Goal: Find specific page/section: Find specific page/section

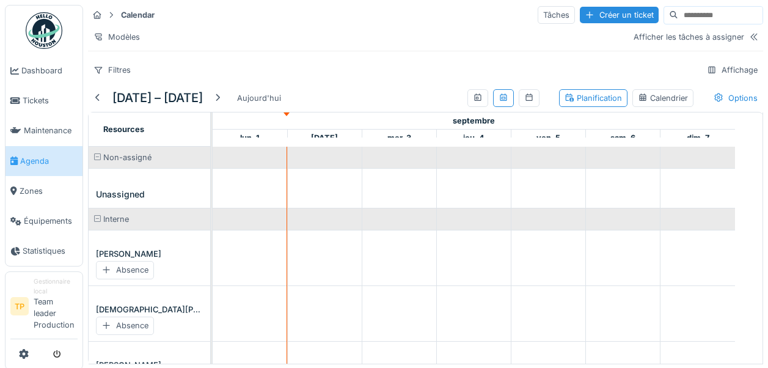
scroll to position [605, 0]
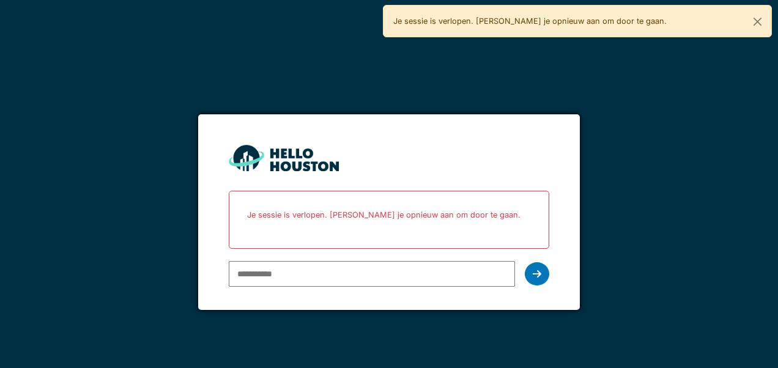
click at [344, 271] on input "email" at bounding box center [372, 274] width 286 height 26
type input "**********"
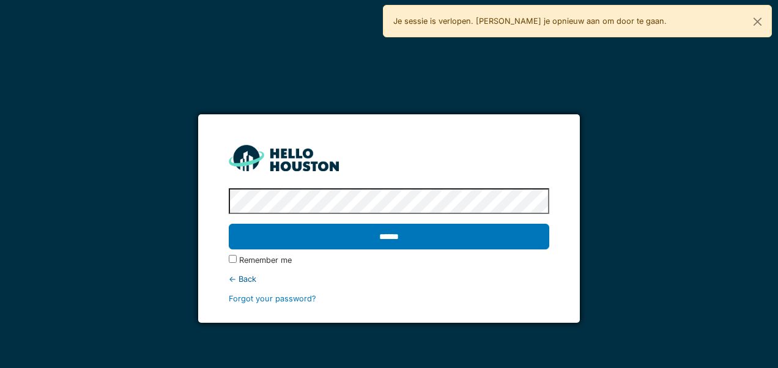
click at [229, 224] on input "******" at bounding box center [389, 237] width 320 height 26
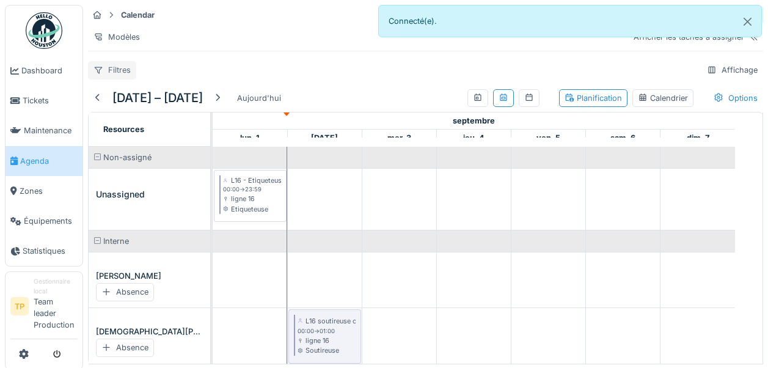
click at [117, 79] on div "Filtres" at bounding box center [112, 70] width 48 height 18
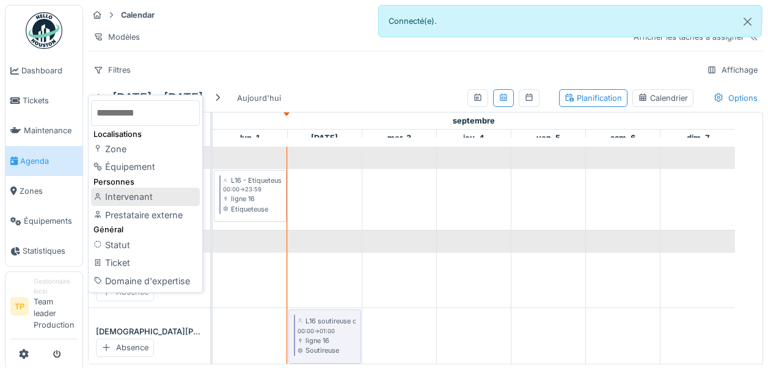
click at [121, 193] on div "Intervenant" at bounding box center [145, 197] width 109 height 18
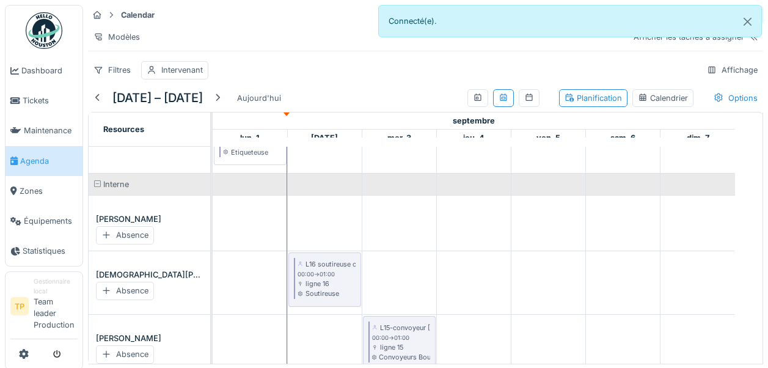
scroll to position [63, 0]
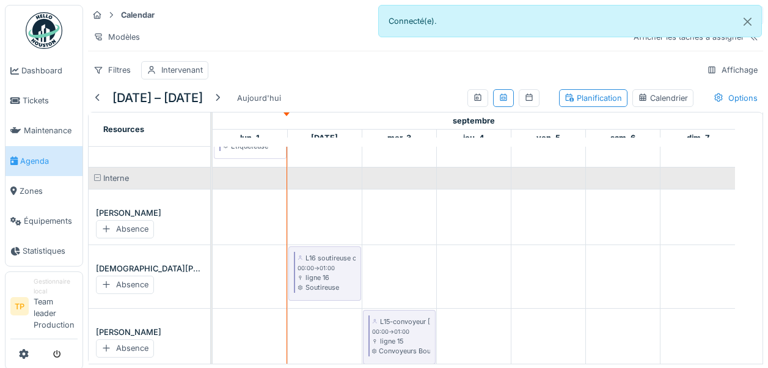
click at [748, 208] on div "1 – 7 sept. 2025 Aujourd'hui Planification Calendrier Options Resources septemb…" at bounding box center [425, 224] width 685 height 280
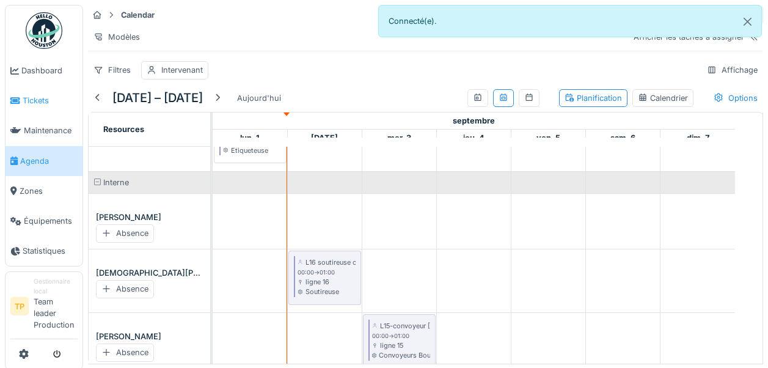
click at [26, 103] on span "Tickets" at bounding box center [50, 101] width 55 height 12
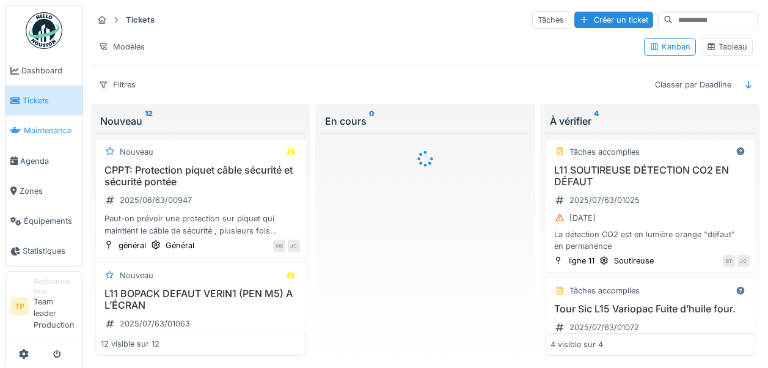
click at [40, 125] on span "Maintenance" at bounding box center [51, 131] width 54 height 12
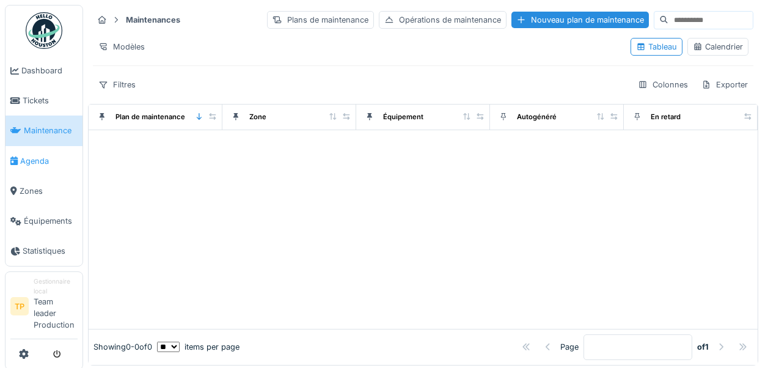
click at [39, 158] on span "Agenda" at bounding box center [48, 161] width 57 height 12
click at [37, 163] on span "Agenda" at bounding box center [48, 161] width 57 height 12
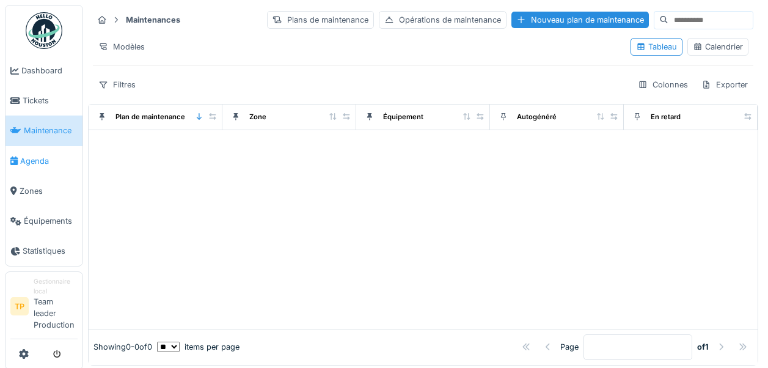
click at [48, 159] on span "Agenda" at bounding box center [48, 161] width 57 height 12
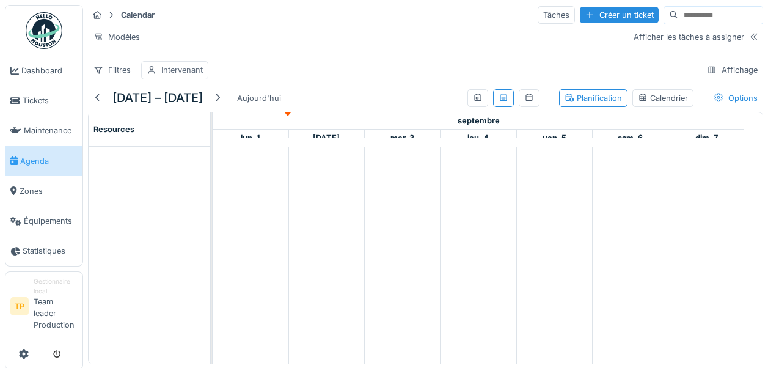
click at [157, 79] on div "Intervenant" at bounding box center [174, 70] width 67 height 18
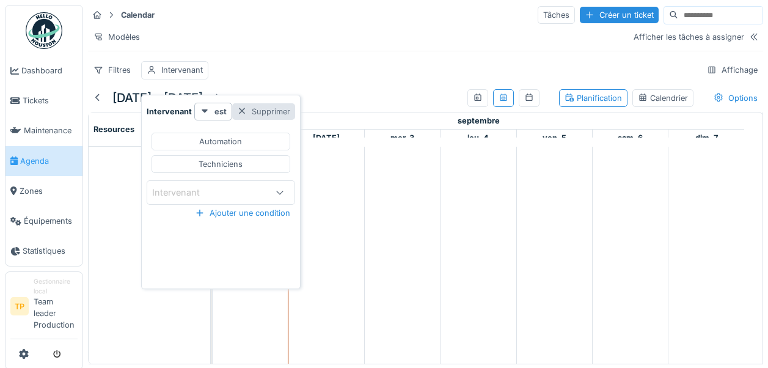
click at [269, 111] on div "Supprimer" at bounding box center [263, 111] width 63 height 17
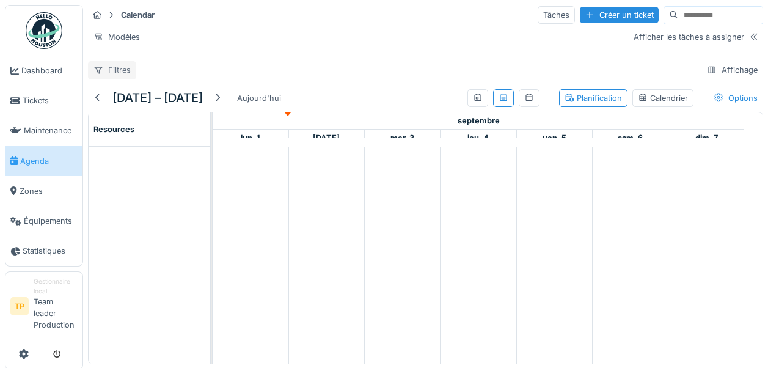
click at [123, 74] on div "Filtres" at bounding box center [112, 70] width 48 height 18
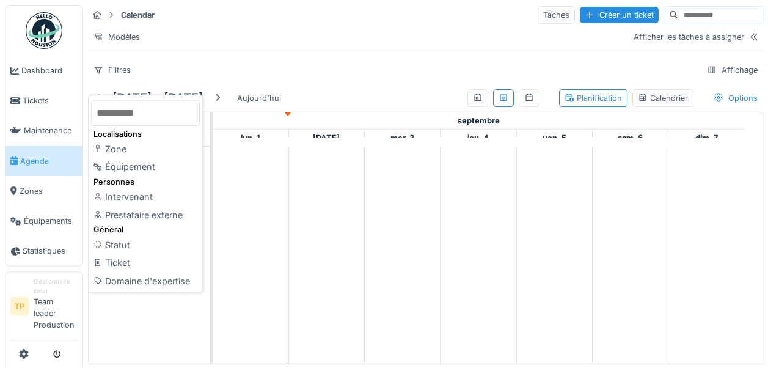
click at [206, 79] on div "Filtres Affichage" at bounding box center [426, 70] width 676 height 18
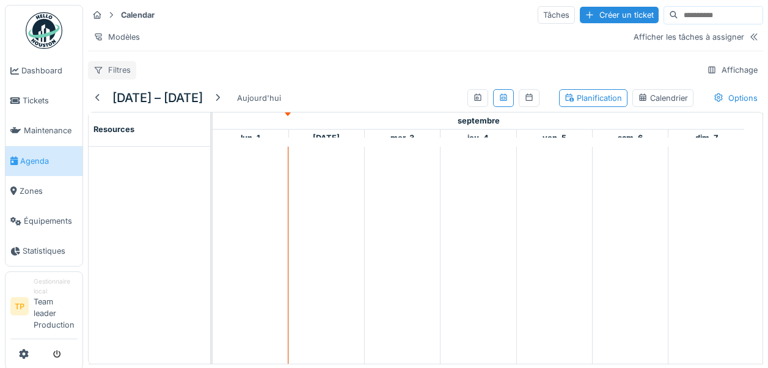
click at [109, 77] on div "Filtres" at bounding box center [112, 70] width 48 height 18
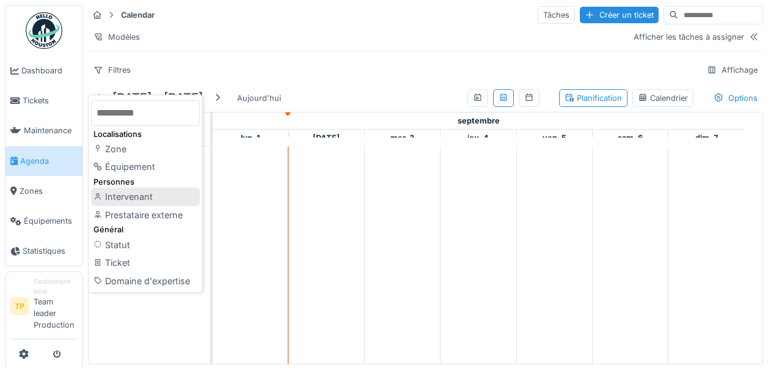
click at [134, 200] on div "Intervenant" at bounding box center [145, 197] width 109 height 18
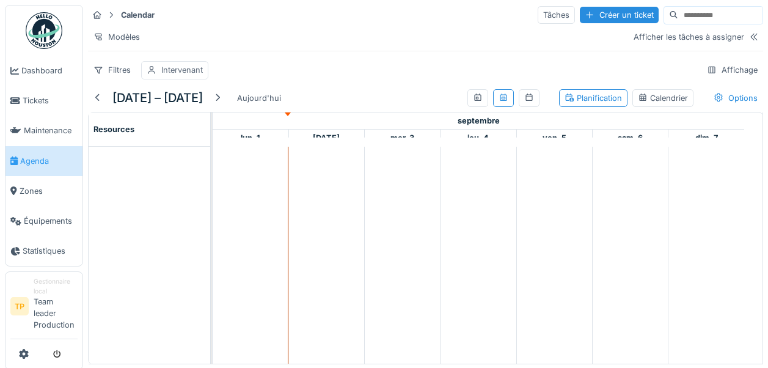
click at [190, 75] on div "Intervenant" at bounding box center [182, 70] width 42 height 12
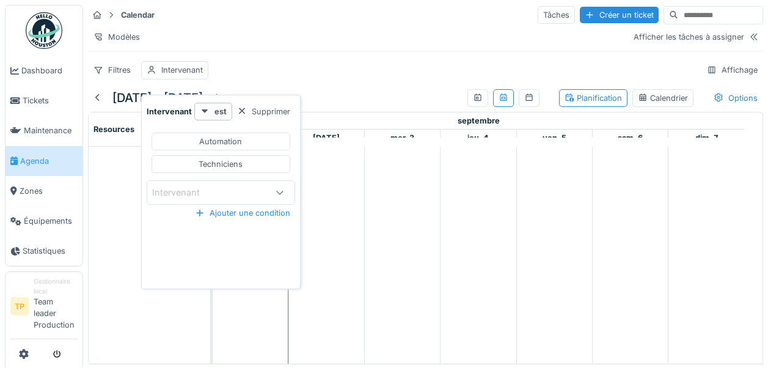
click at [246, 170] on div "Techniciens" at bounding box center [221, 164] width 139 height 18
type input "**********"
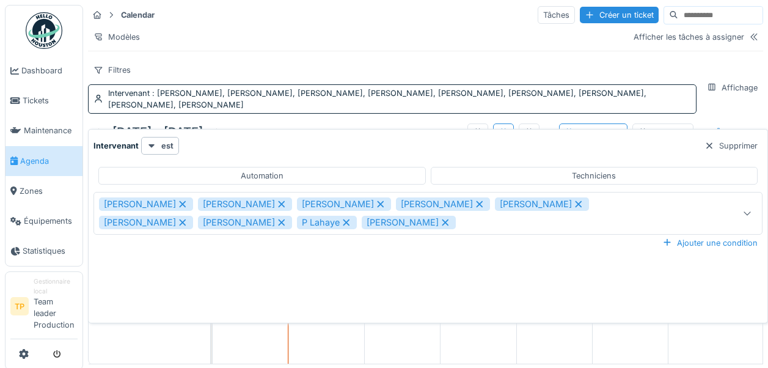
click at [279, 76] on div "Filtres Intervenant : Alain Leenders, Davy Donnay, Denis Lautermann, Fabrice Ma…" at bounding box center [392, 87] width 609 height 53
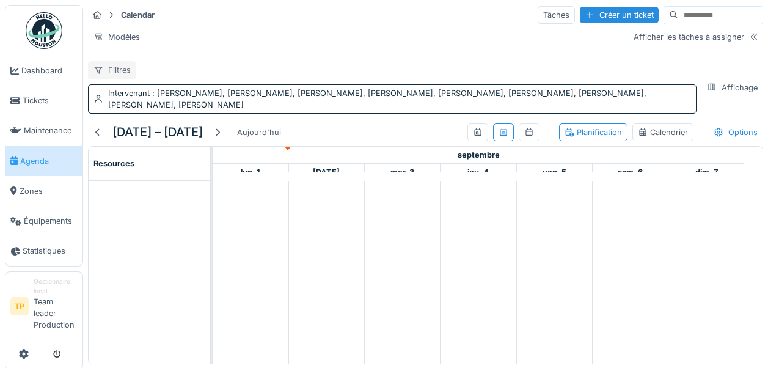
click at [109, 70] on div "Filtres" at bounding box center [112, 70] width 48 height 18
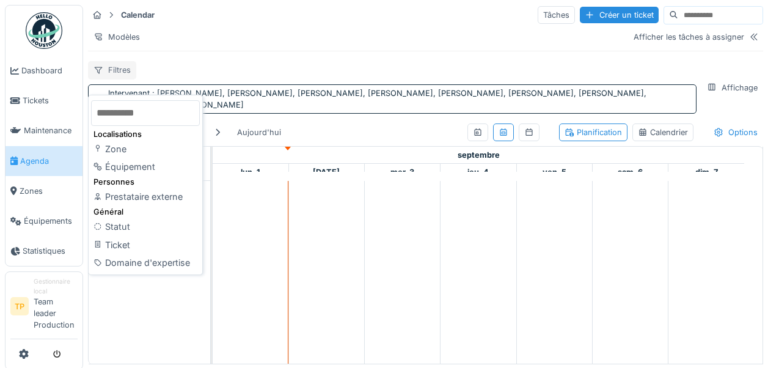
click at [109, 70] on div "Filtres" at bounding box center [112, 70] width 48 height 18
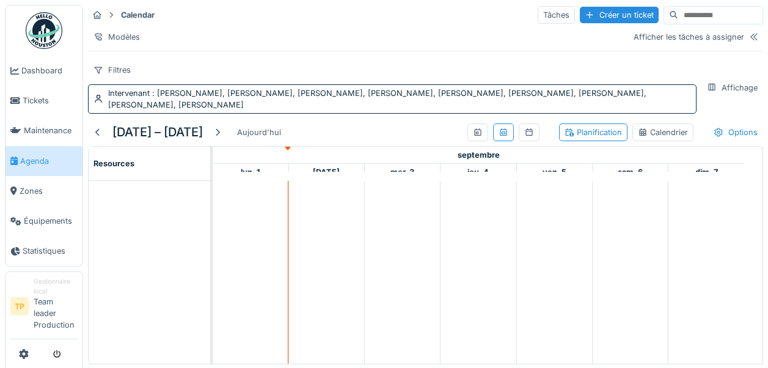
click at [42, 157] on span "Agenda" at bounding box center [48, 161] width 57 height 12
